Goal: Task Accomplishment & Management: Use online tool/utility

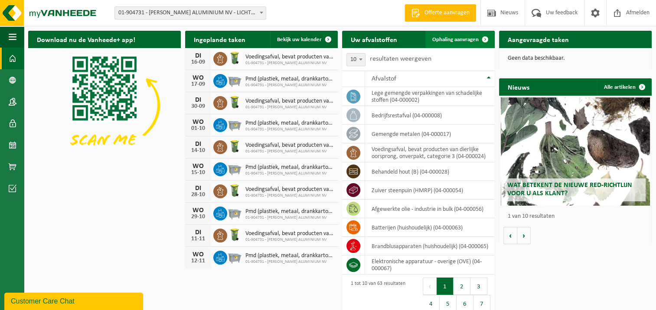
click at [463, 40] on span "Ophaling aanvragen" at bounding box center [455, 40] width 46 height 6
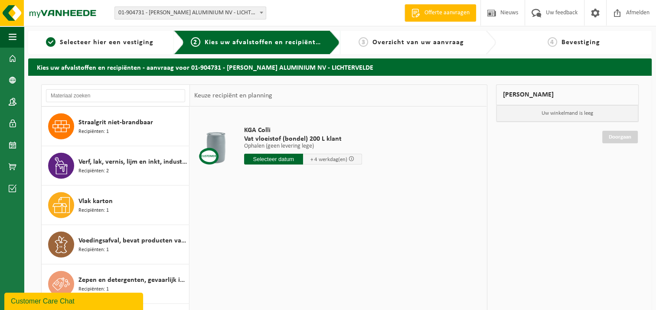
scroll to position [2184, 0]
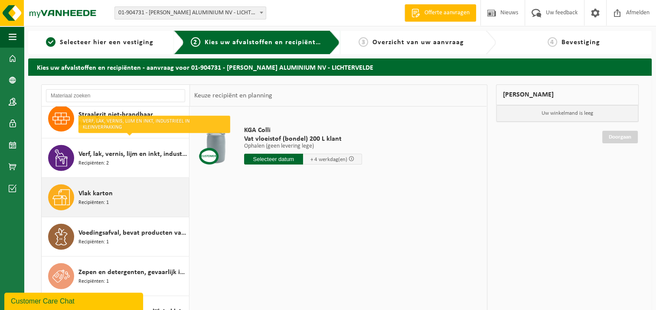
click at [127, 186] on div "Vlak karton Recipiënten: 1" at bounding box center [132, 198] width 108 height 26
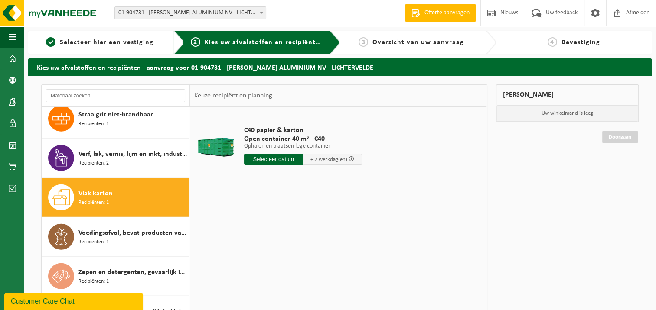
click at [272, 159] on input "text" at bounding box center [273, 159] width 59 height 11
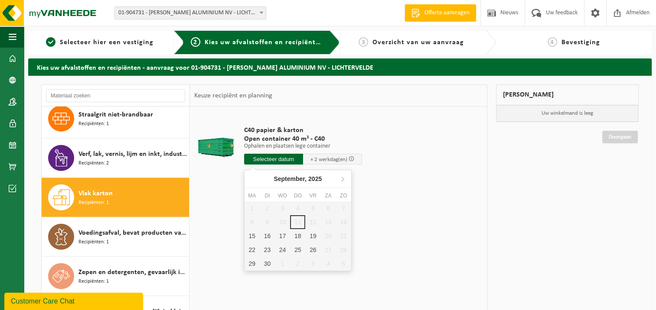
click at [288, 160] on input "text" at bounding box center [273, 159] width 59 height 11
click at [402, 181] on td "C40 papier & karton Open container 40 m³ - C40 Ophalen en plaatsen lege contain…" at bounding box center [360, 147] width 245 height 73
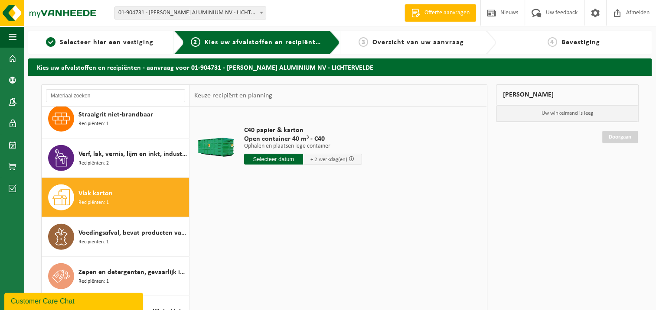
click at [276, 159] on input "text" at bounding box center [273, 159] width 59 height 11
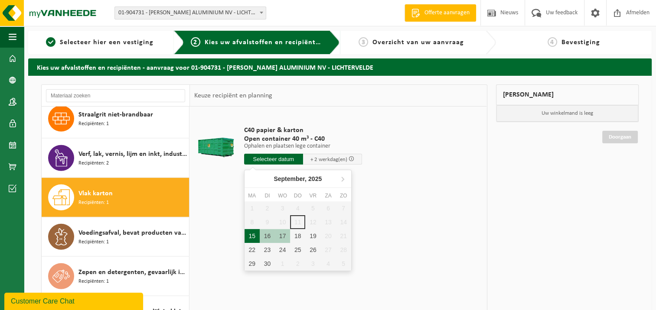
click at [256, 234] on div "15" at bounding box center [252, 236] width 15 height 14
type input "Van 2025-09-15"
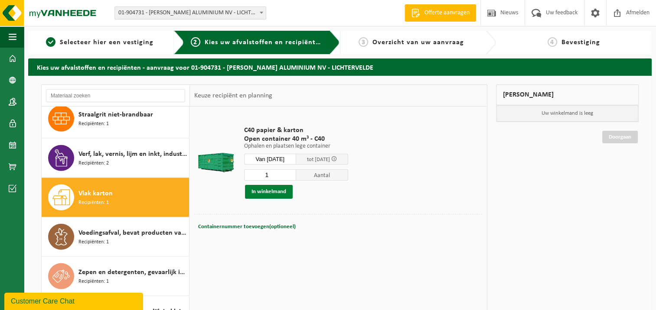
click at [275, 190] on button "In winkelmand" at bounding box center [269, 192] width 48 height 14
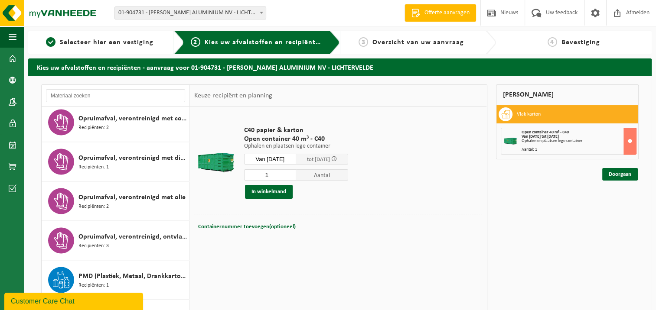
scroll to position [1620, 0]
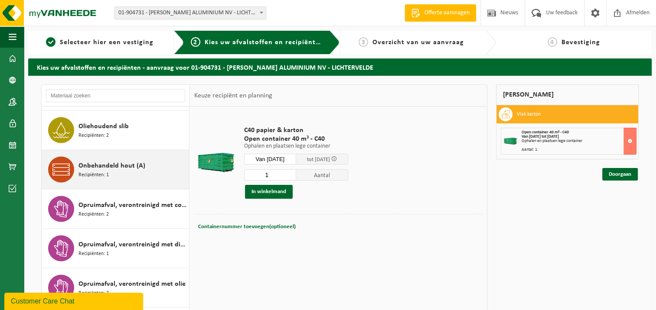
click at [140, 169] on div "Onbehandeld hout (A) Recipiënten: 1" at bounding box center [132, 170] width 108 height 26
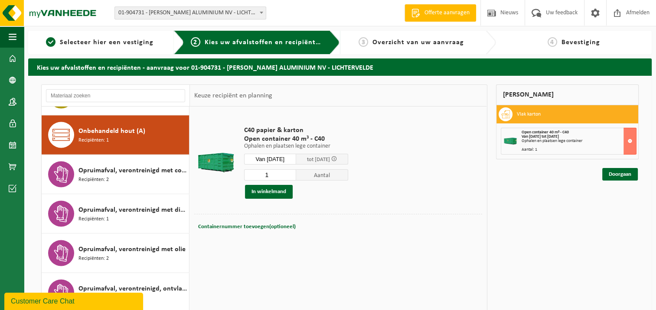
scroll to position [1657, 0]
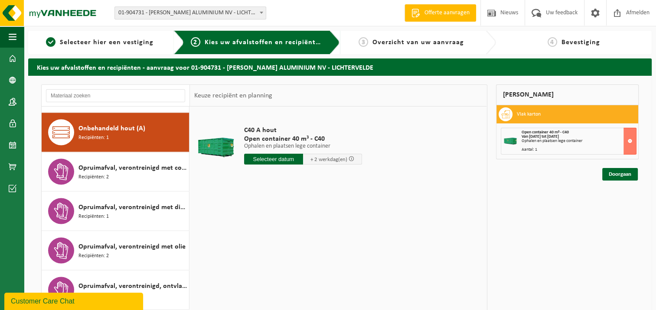
click at [273, 162] on input "text" at bounding box center [273, 159] width 59 height 11
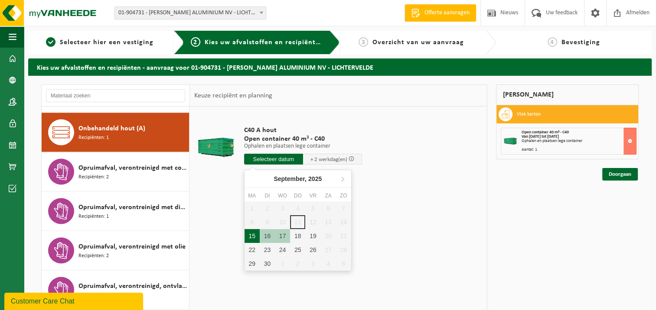
click at [252, 231] on div "15" at bounding box center [252, 236] width 15 height 14
type input "Van 2025-09-15"
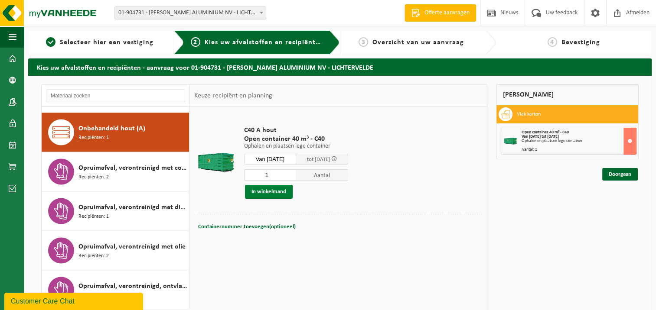
click at [285, 189] on button "In winkelmand" at bounding box center [269, 192] width 48 height 14
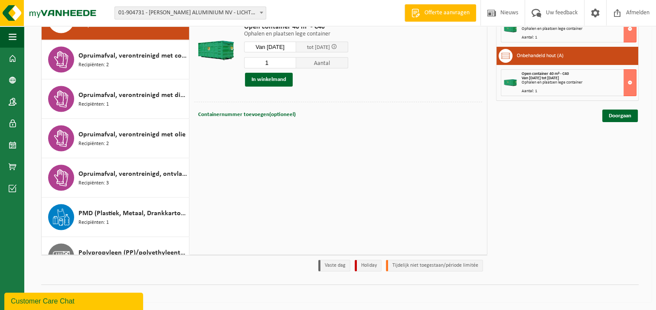
scroll to position [113, 0]
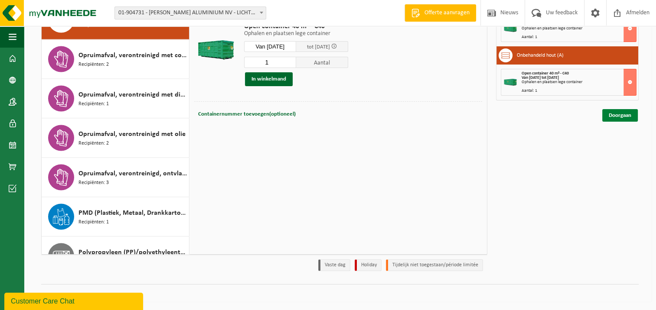
click at [620, 116] on link "Doorgaan" at bounding box center [620, 115] width 36 height 13
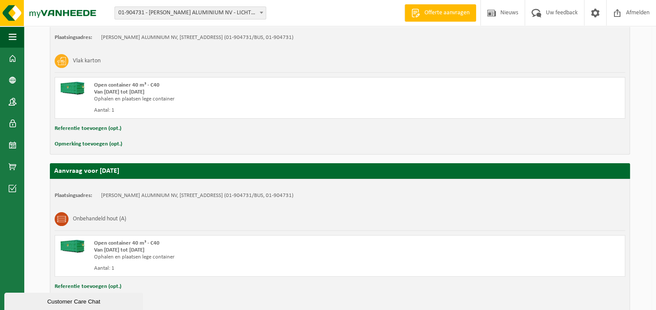
scroll to position [218, 0]
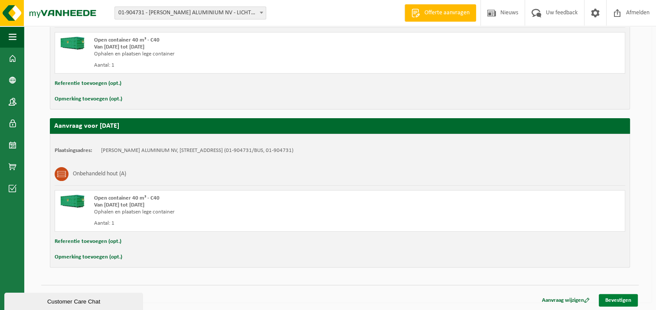
click at [624, 297] on link "Bevestigen" at bounding box center [618, 300] width 39 height 13
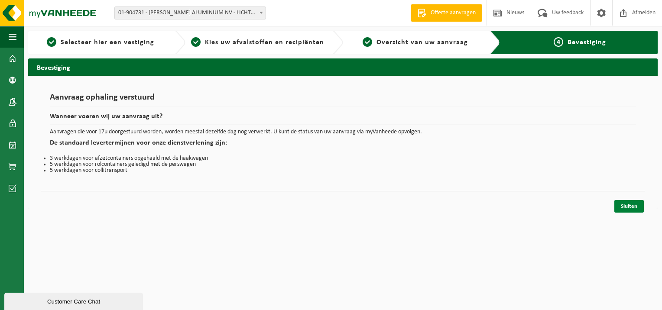
click at [633, 206] on link "Sluiten" at bounding box center [629, 206] width 29 height 13
